Goal: Transaction & Acquisition: Purchase product/service

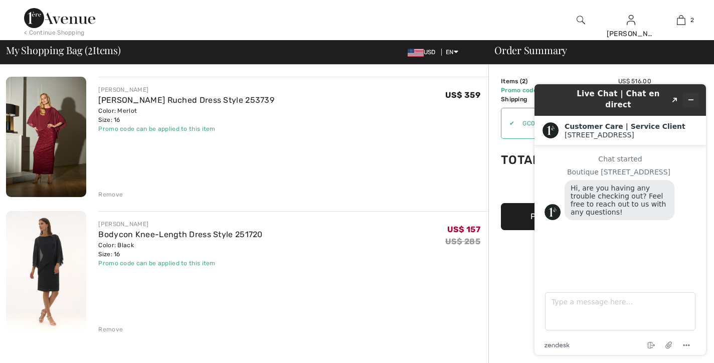
click at [693, 96] on icon "Minimize widget" at bounding box center [691, 99] width 7 height 7
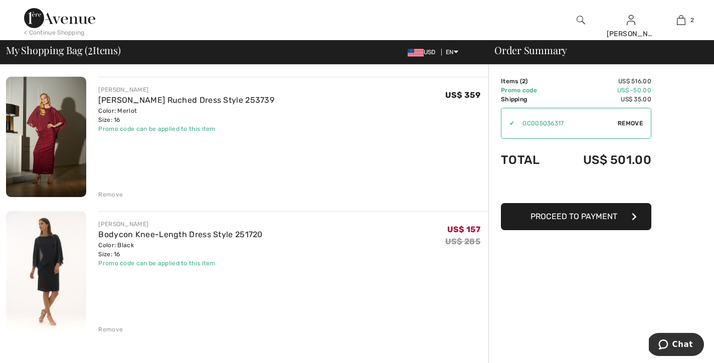
click at [555, 223] on button "Proceed to Payment" at bounding box center [576, 216] width 150 height 27
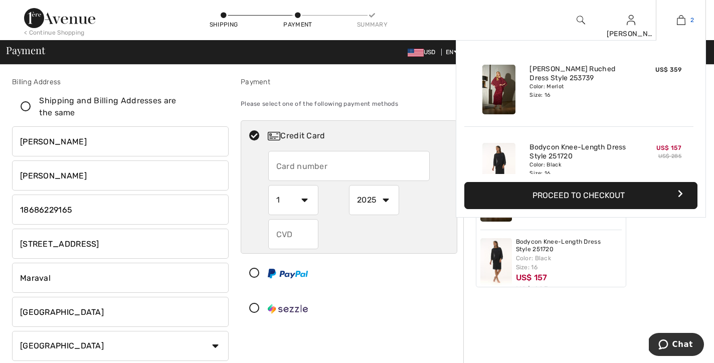
click at [685, 23] on img at bounding box center [681, 20] width 9 height 12
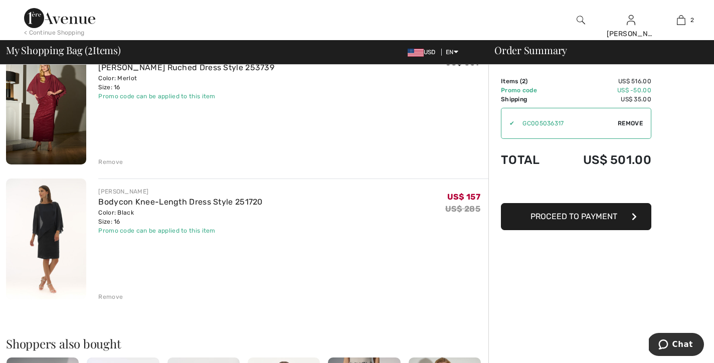
scroll to position [34, 0]
click at [115, 292] on div "Remove" at bounding box center [110, 295] width 25 height 9
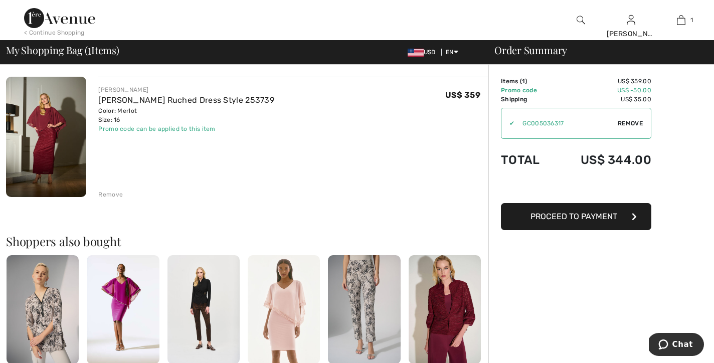
scroll to position [0, 0]
